Goal: Navigation & Orientation: Go to known website

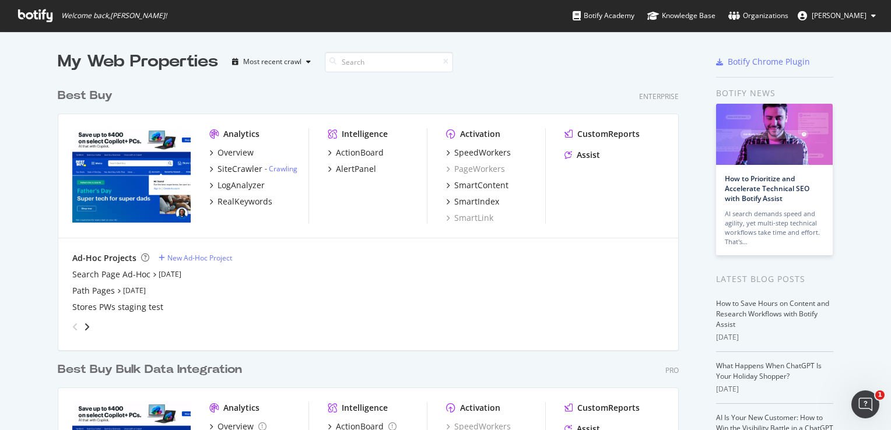
scroll to position [421, 873]
